Goal: Contribute content: Add original content to the website for others to see

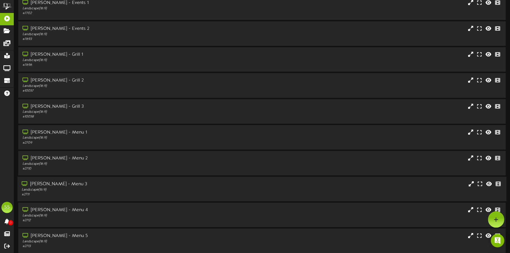
scroll to position [48, 0]
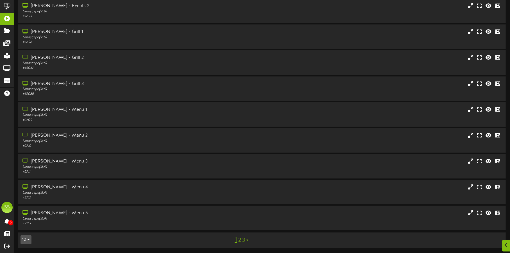
click at [26, 236] on button "10" at bounding box center [26, 239] width 11 height 9
click at [28, 225] on div "100" at bounding box center [26, 228] width 11 height 8
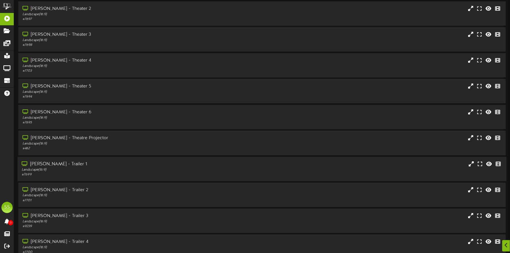
scroll to position [421, 0]
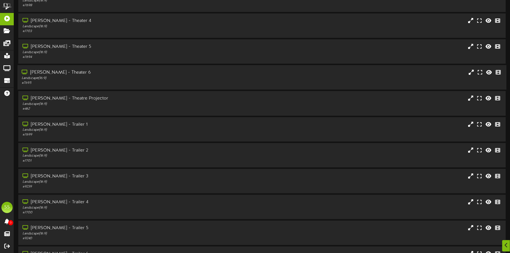
click at [154, 68] on div "Gilbert - Theater 6 Landscape ( 16:9 ) # 7695" at bounding box center [261, 77] width 489 height 24
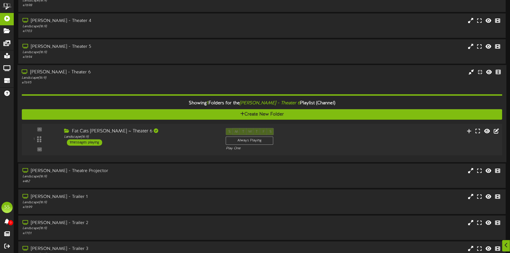
click at [167, 142] on div "Fat Cats Gilbert ~ Theater 6 Landscape ( 16:9 ) 1 messages playing" at bounding box center [141, 137] width 162 height 18
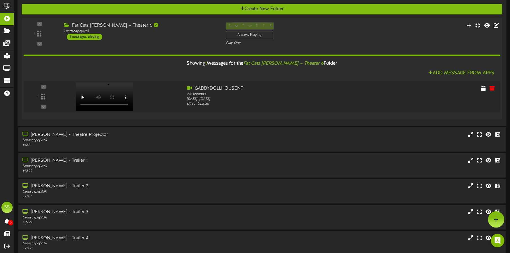
scroll to position [492, 0]
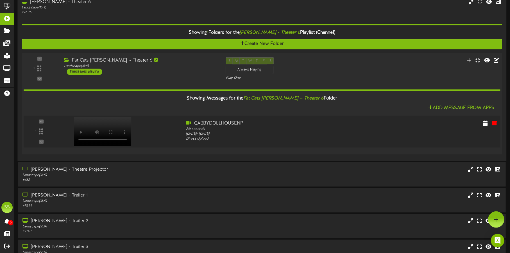
click at [93, 129] on div at bounding box center [102, 126] width 66 height 29
click at [487, 122] on icon at bounding box center [486, 123] width 6 height 6
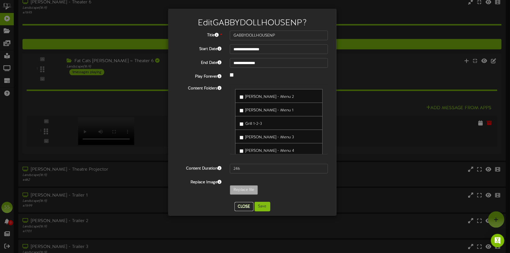
click at [246, 207] on button "Close" at bounding box center [244, 206] width 19 height 9
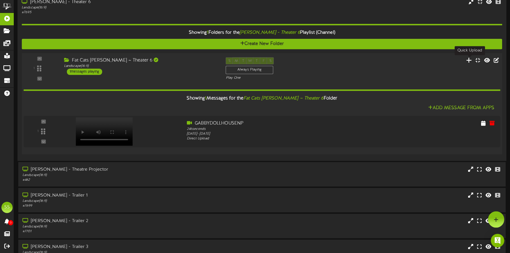
click at [469, 61] on icon at bounding box center [469, 60] width 6 height 6
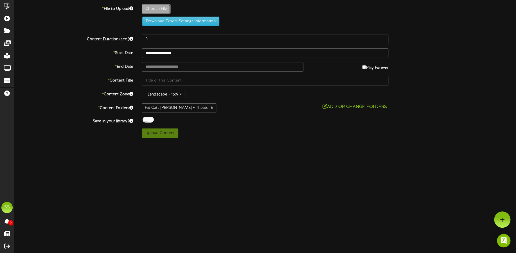
type input "**********"
type input "GABBYDOLLHOUSENP"
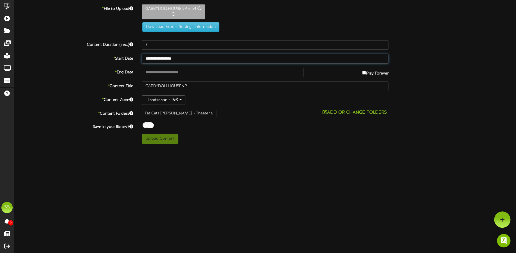
click at [192, 58] on input "**********" at bounding box center [265, 59] width 247 height 10
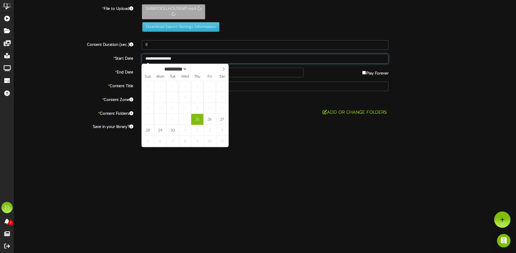
click at [192, 58] on input "**********" at bounding box center [265, 59] width 247 height 10
click at [237, 69] on input "text" at bounding box center [223, 73] width 162 height 10
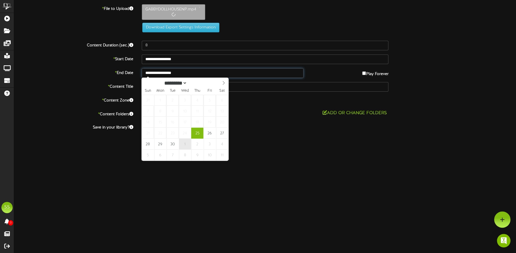
type input "**********"
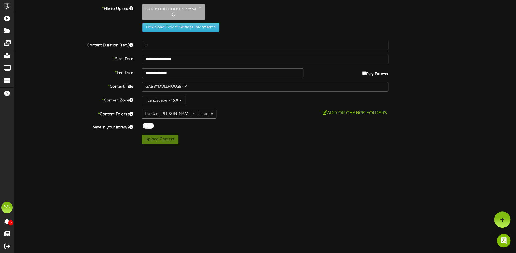
click at [146, 125] on div at bounding box center [147, 126] width 11 height 6
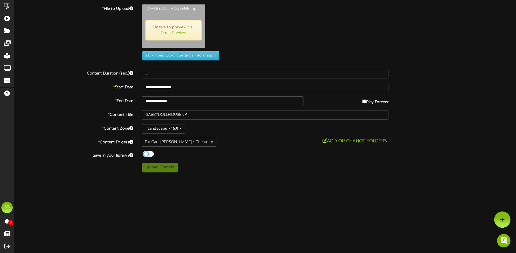
type input "246"
click at [180, 31] on link "Open Preview" at bounding box center [173, 33] width 26 height 4
click at [180, 32] on link "Open Preview" at bounding box center [173, 33] width 26 height 4
click at [163, 167] on button "Upload Content" at bounding box center [160, 168] width 37 height 10
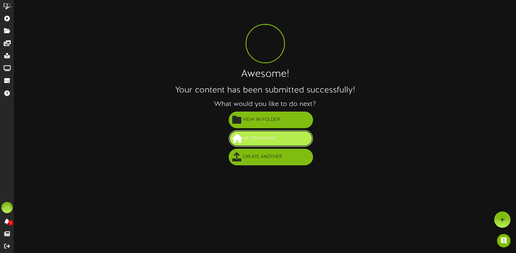
click at [269, 135] on span "Return Home" at bounding box center [260, 138] width 36 height 9
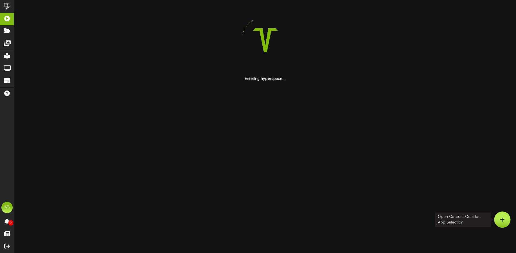
click at [500, 219] on icon at bounding box center [502, 219] width 5 height 5
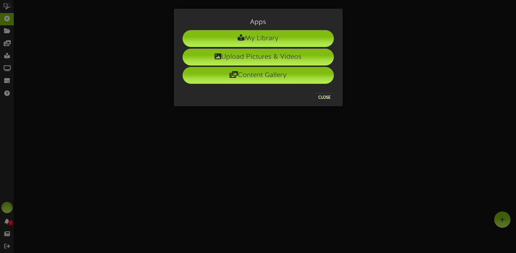
click at [12, 20] on div "Apps My Library Upload Pictures & Videos Content Gallery Close" at bounding box center [258, 126] width 516 height 253
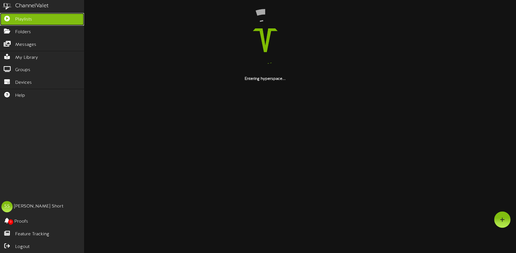
click at [8, 20] on icon at bounding box center [7, 18] width 14 height 4
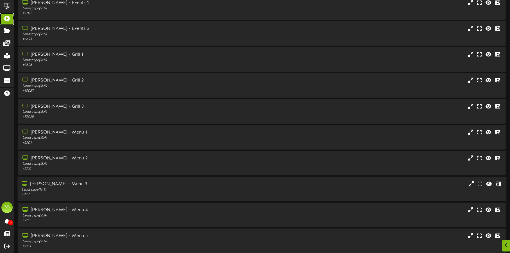
scroll to position [48, 0]
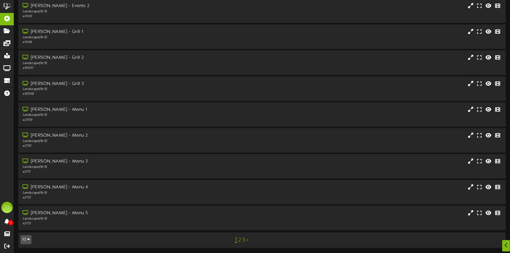
click at [28, 237] on icon "button" at bounding box center [28, 239] width 3 height 4
click at [32, 226] on div "[PERSON_NAME] - Menu 5 Landscape ( 16:9 ) # 2713" at bounding box center [261, 218] width 489 height 24
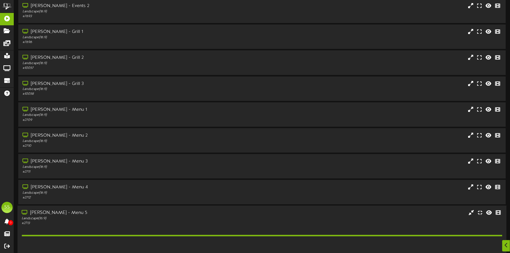
click at [38, 220] on div "Landscape ( 16:9 )" at bounding box center [119, 218] width 195 height 5
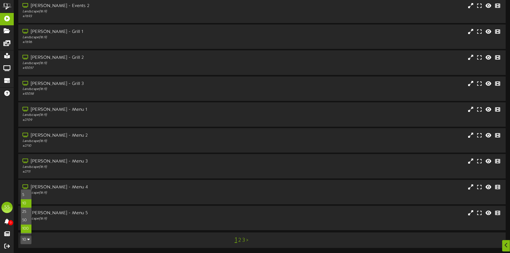
click at [28, 229] on div "100" at bounding box center [26, 228] width 11 height 8
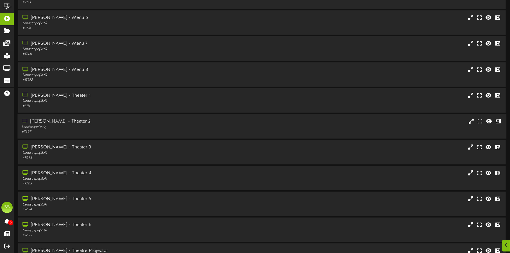
scroll to position [281, 0]
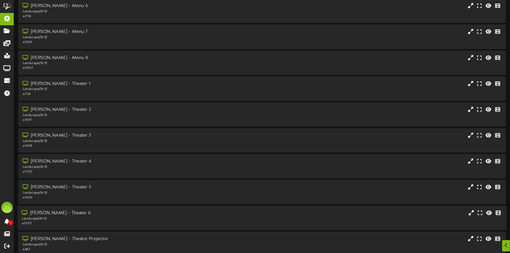
click at [94, 219] on div "Landscape ( 16:9 )" at bounding box center [119, 218] width 195 height 5
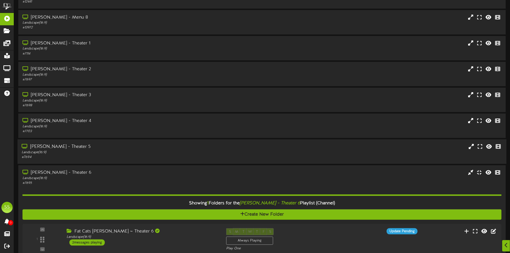
scroll to position [421, 0]
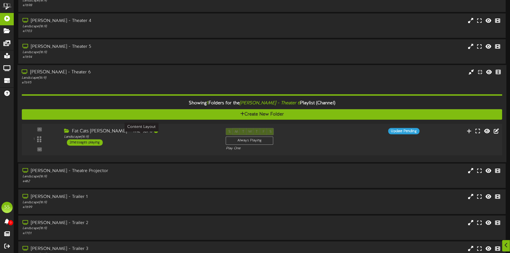
click at [161, 137] on div "Landscape ( 16:9 )" at bounding box center [140, 137] width 153 height 5
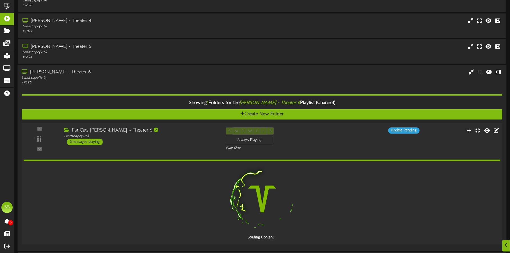
scroll to position [492, 0]
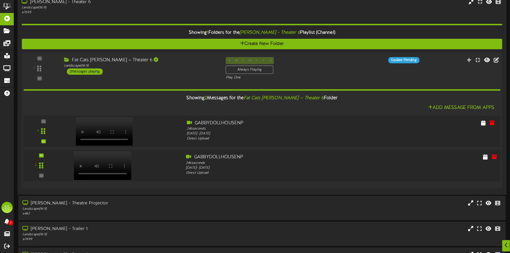
click at [89, 160] on div at bounding box center [102, 160] width 66 height 29
click at [108, 125] on div at bounding box center [102, 125] width 66 height 29
click at [470, 60] on icon at bounding box center [469, 60] width 6 height 6
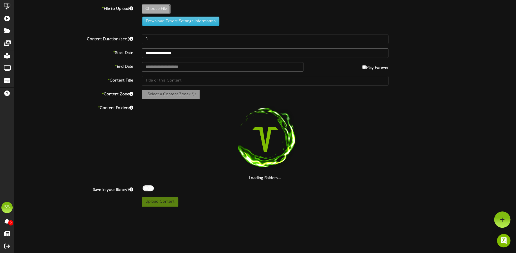
type input "**********"
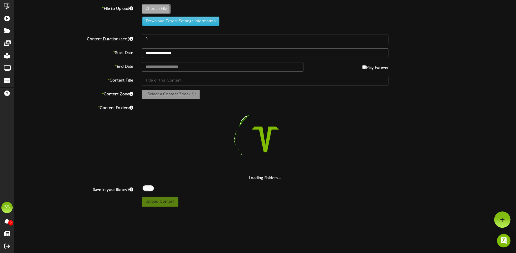
type input "aae97de3-6195-44a2-8388-6473ded373b6"
click at [147, 185] on div at bounding box center [147, 188] width 11 height 6
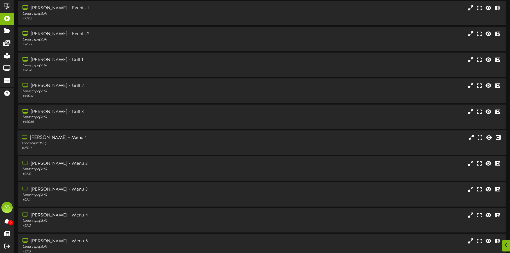
scroll to position [48, 0]
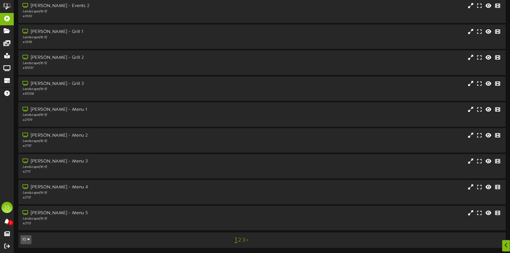
click at [26, 235] on button "10" at bounding box center [26, 239] width 11 height 9
click at [26, 228] on div "100" at bounding box center [26, 228] width 11 height 8
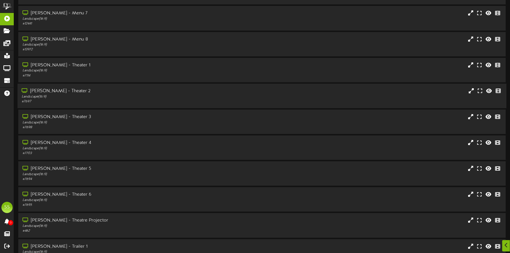
scroll to position [351, 0]
click at [113, 149] on div "Landscape ( 16:9 )" at bounding box center [119, 148] width 195 height 5
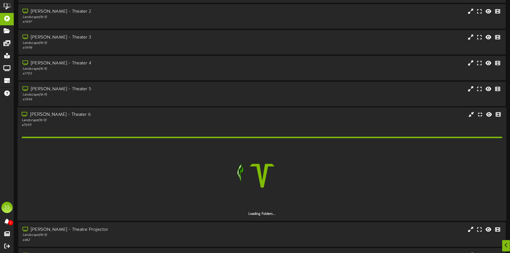
scroll to position [421, 0]
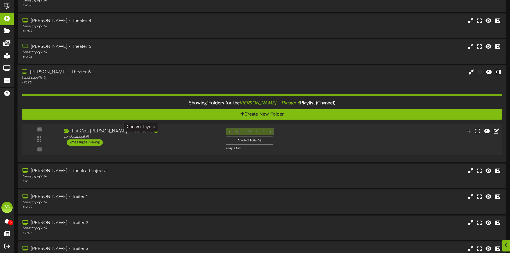
click at [185, 136] on div "Landscape ( 16:9 )" at bounding box center [140, 137] width 153 height 5
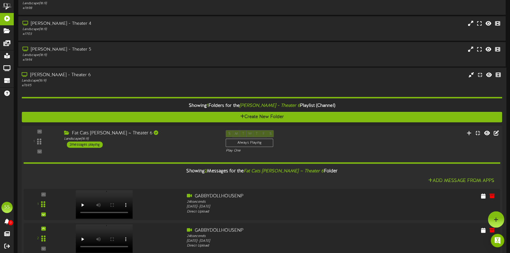
scroll to position [386, 0]
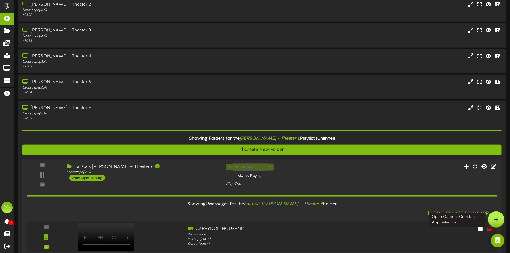
click at [493, 220] on div at bounding box center [496, 219] width 16 height 16
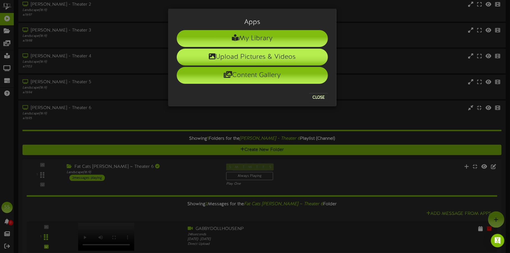
click at [270, 55] on li "Upload Pictures & Videos" at bounding box center [252, 57] width 151 height 17
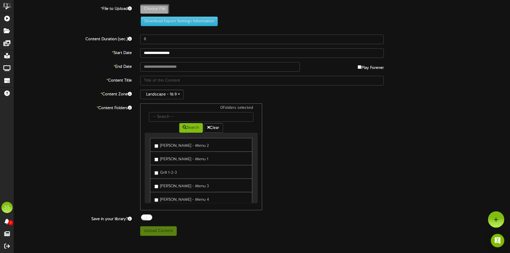
type input "**********"
type input "TRUNKORTREAT"
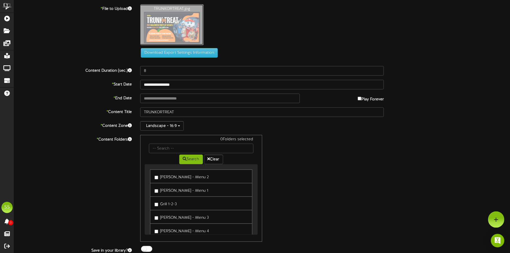
type input "**********"
type input "GABBYDOLLHOUSENP"
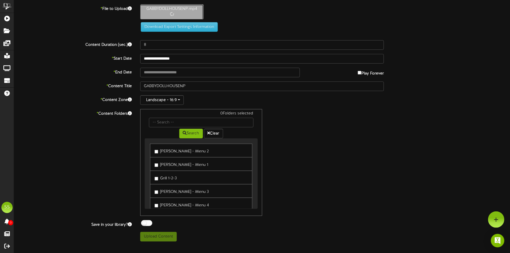
type input "246"
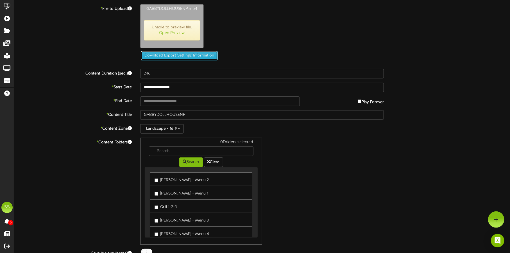
click at [180, 56] on button "Download Export Settings Information" at bounding box center [179, 56] width 77 height 10
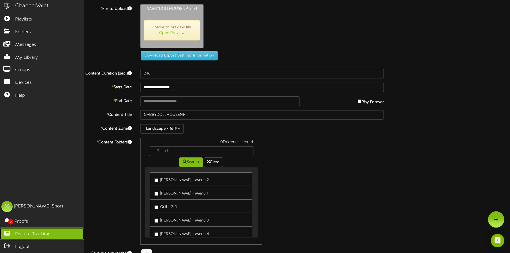
click at [31, 237] on span "Feature Tracking" at bounding box center [32, 234] width 34 height 6
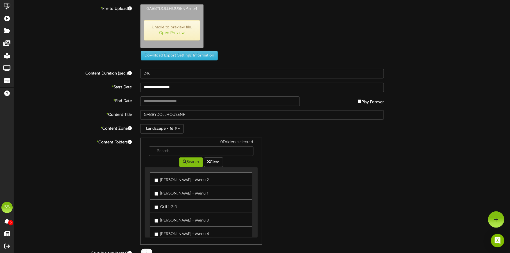
click at [171, 29] on span "Unable to preview file. Open Preview" at bounding box center [172, 30] width 56 height 20
click at [178, 28] on span "Unable to preview file. Open Preview" at bounding box center [172, 30] width 56 height 20
